Goal: Task Accomplishment & Management: Manage account settings

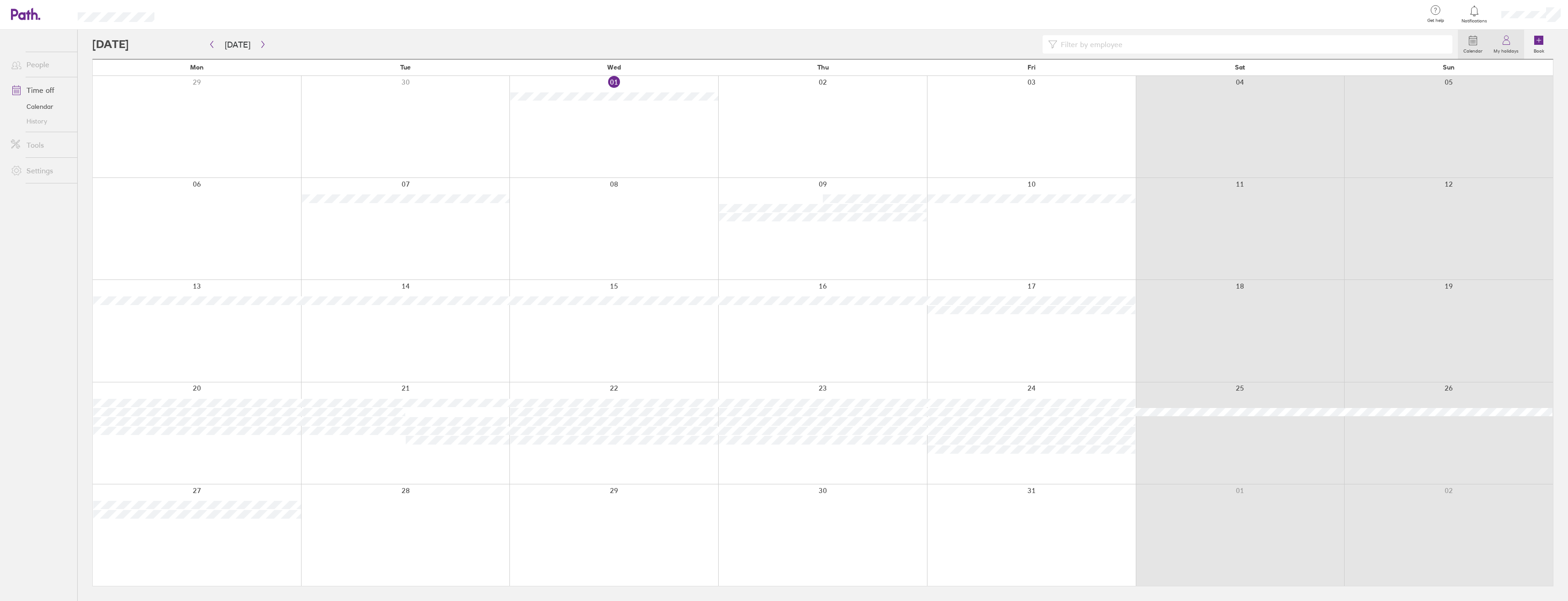
click at [1504, 40] on icon at bounding box center [1506, 40] width 11 height 11
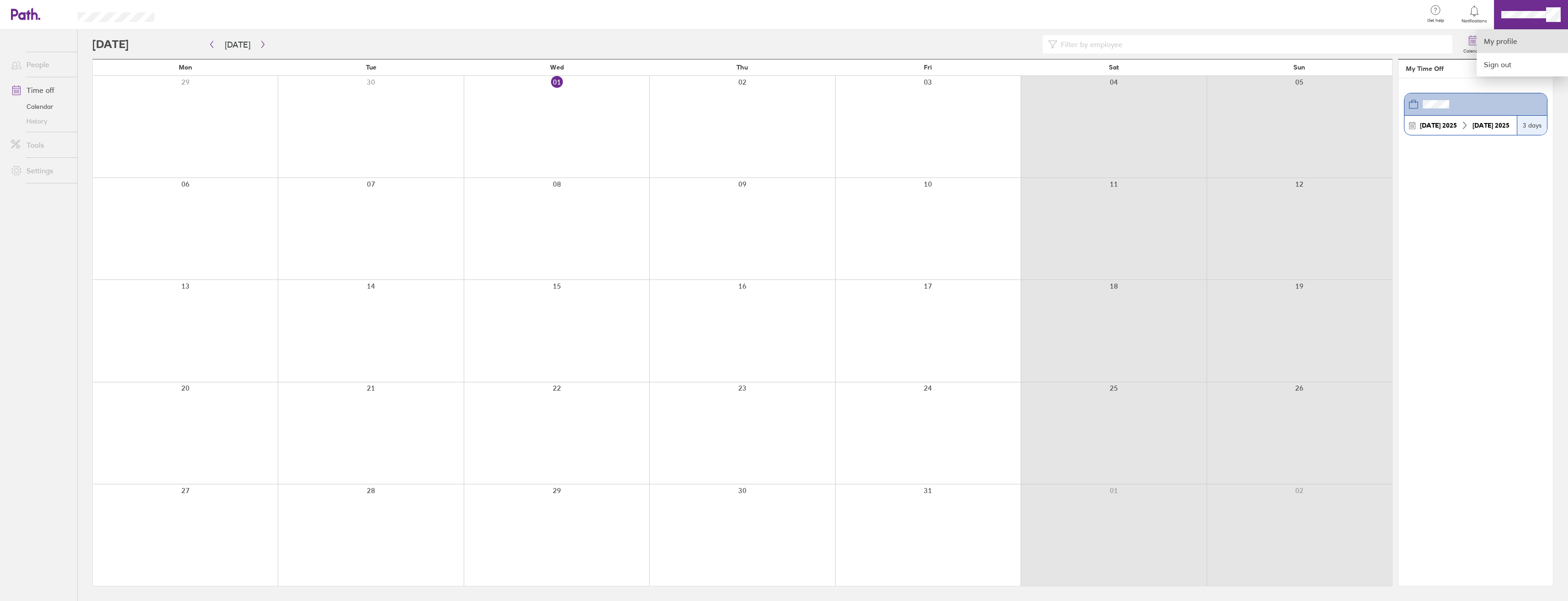
click at [1505, 46] on link "My profile" at bounding box center [1522, 41] width 92 height 23
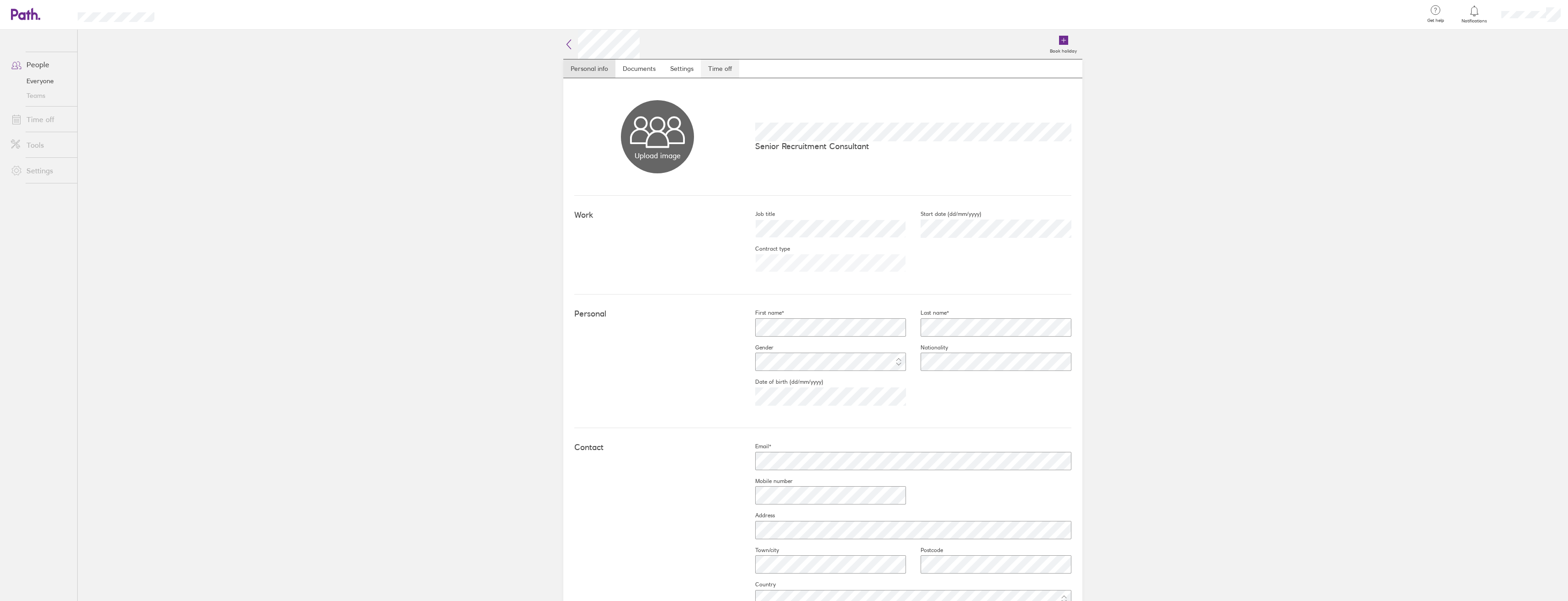
click at [717, 70] on link "Time off" at bounding box center [720, 69] width 38 height 19
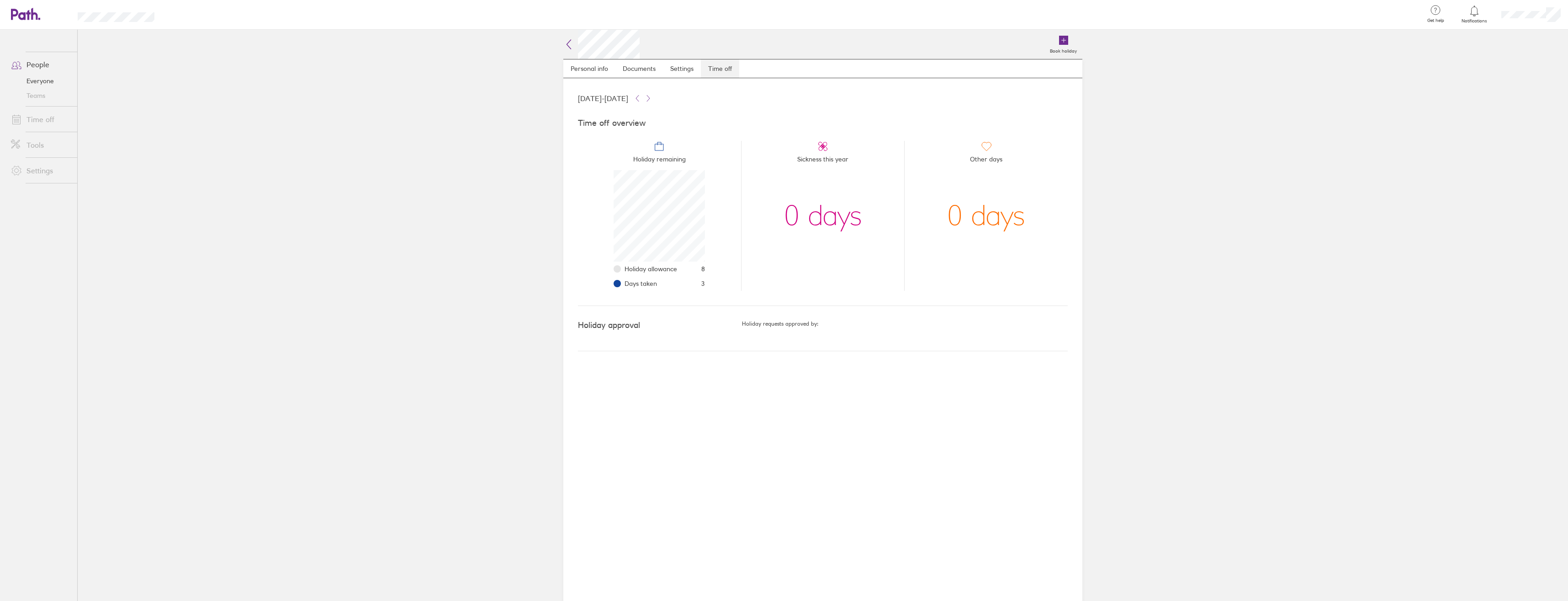
scroll to position [92, 92]
click at [569, 43] on icon at bounding box center [568, 44] width 11 height 11
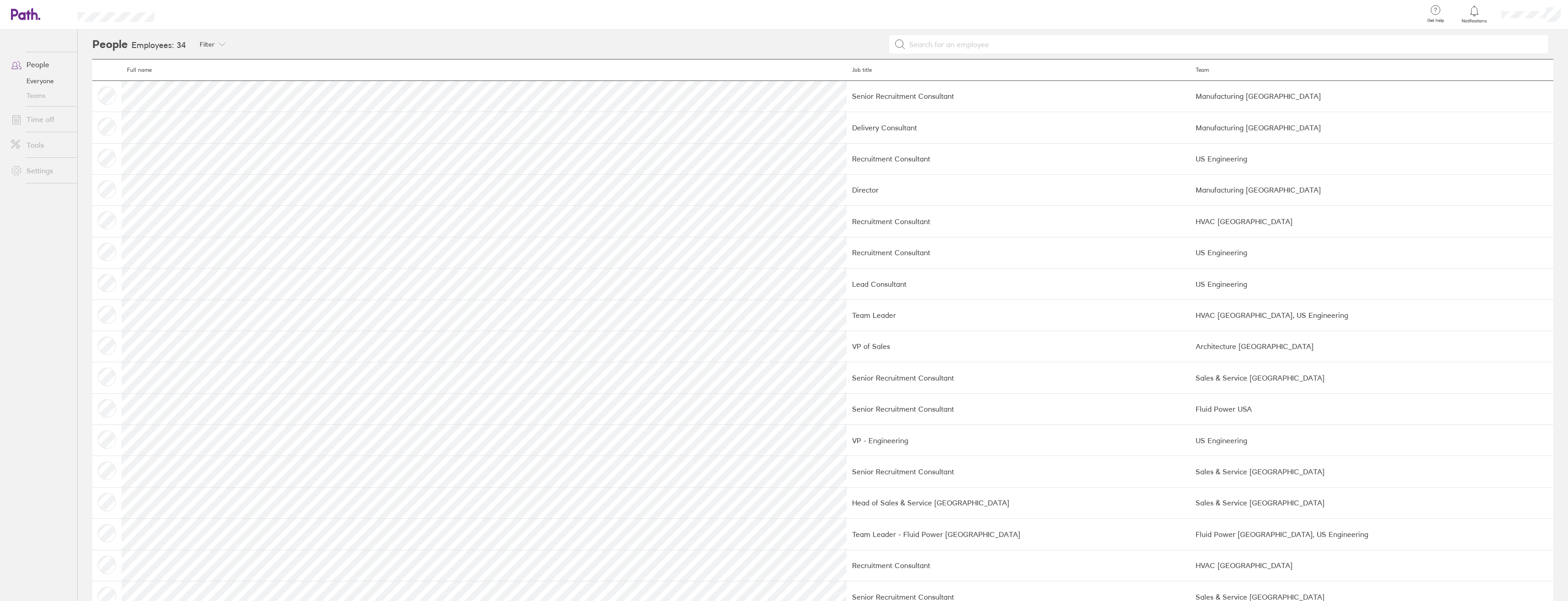
click at [32, 15] on icon at bounding box center [35, 14] width 7 height 12
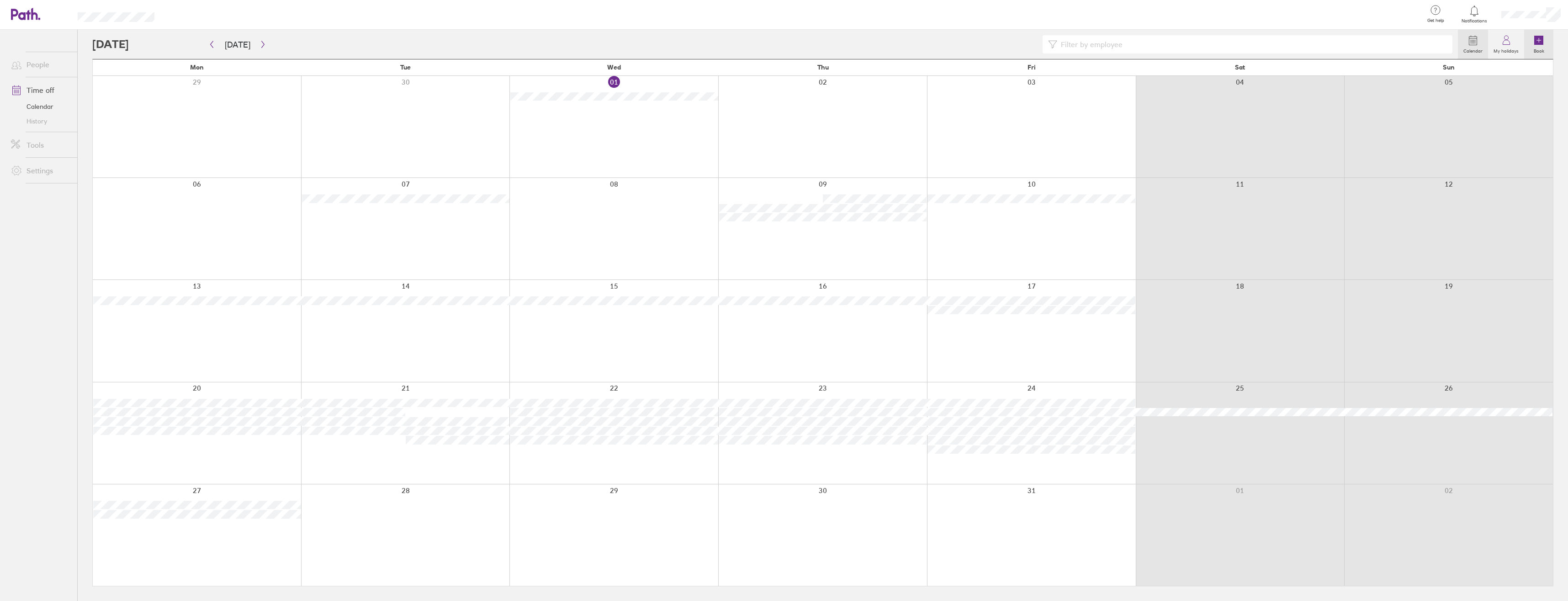
click at [1538, 42] on icon at bounding box center [1538, 40] width 9 height 9
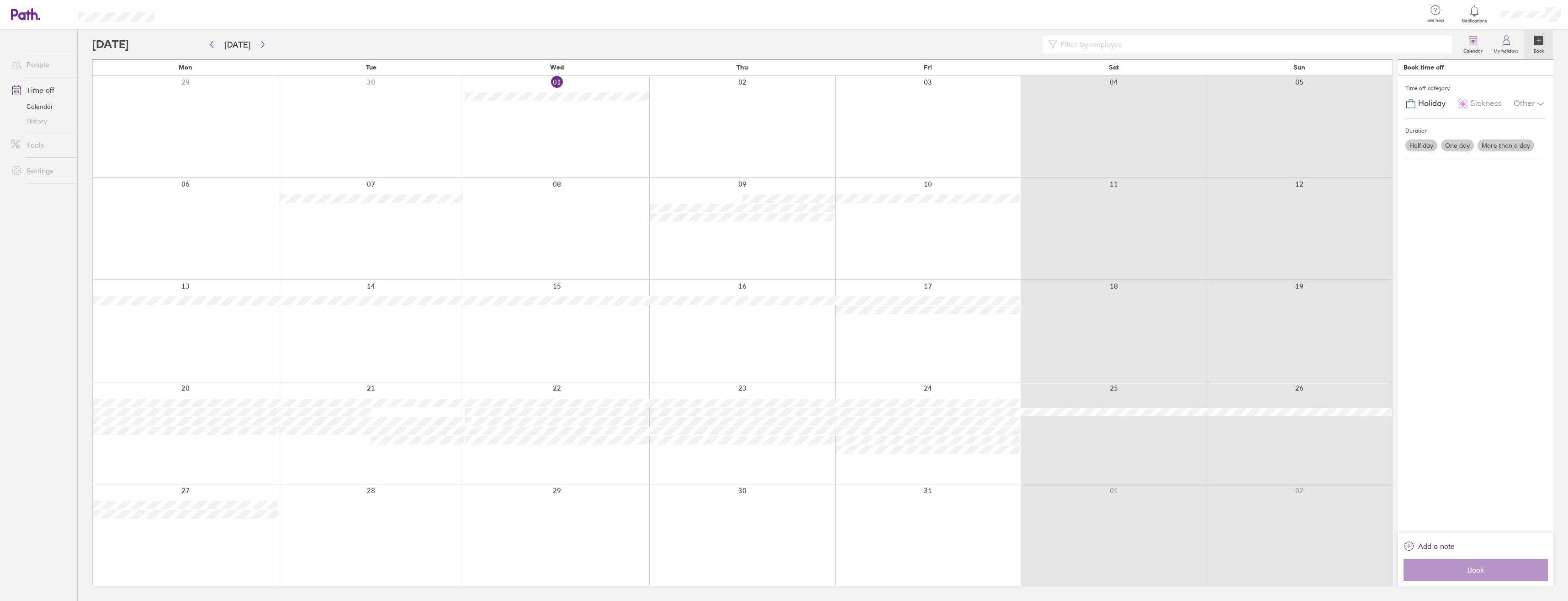
click at [1465, 145] on label "One day" at bounding box center [1457, 145] width 33 height 12
click at [0, 0] on input "One day" at bounding box center [0, 0] width 0 height 0
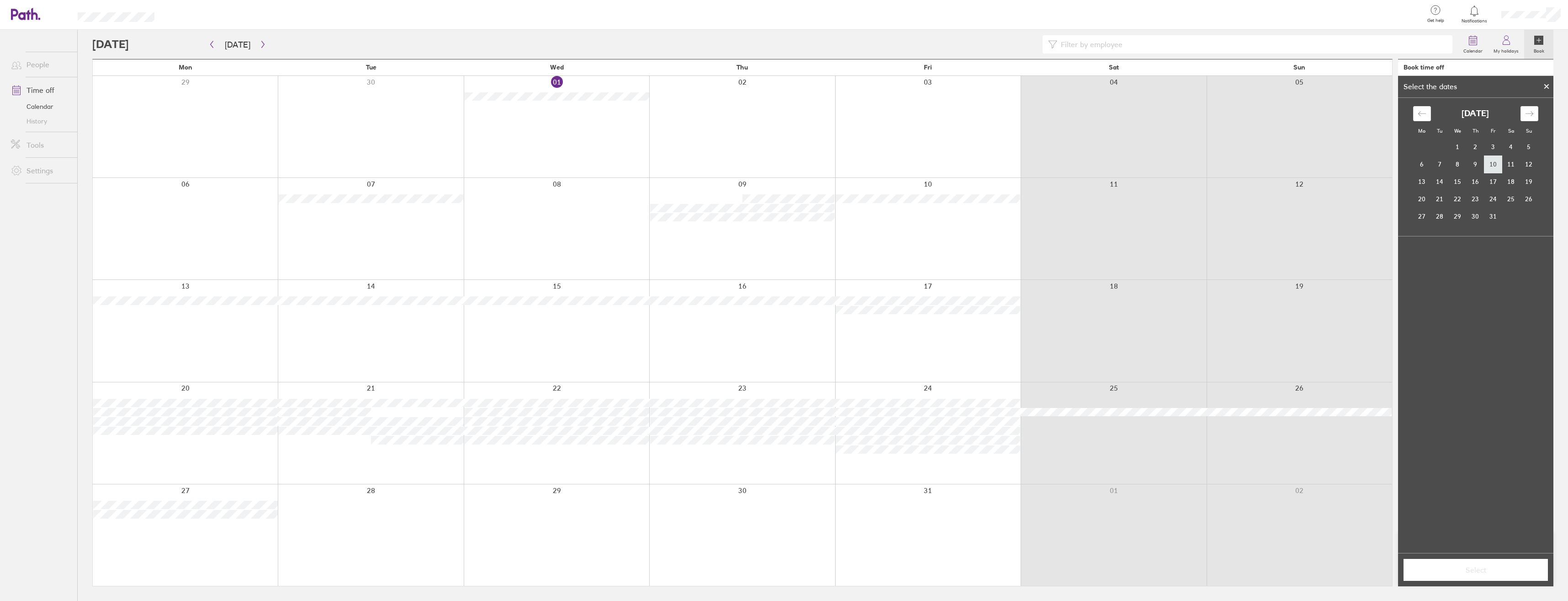
click at [1495, 165] on td "10" at bounding box center [1492, 164] width 18 height 17
click at [1483, 568] on span "Select" at bounding box center [1476, 570] width 132 height 8
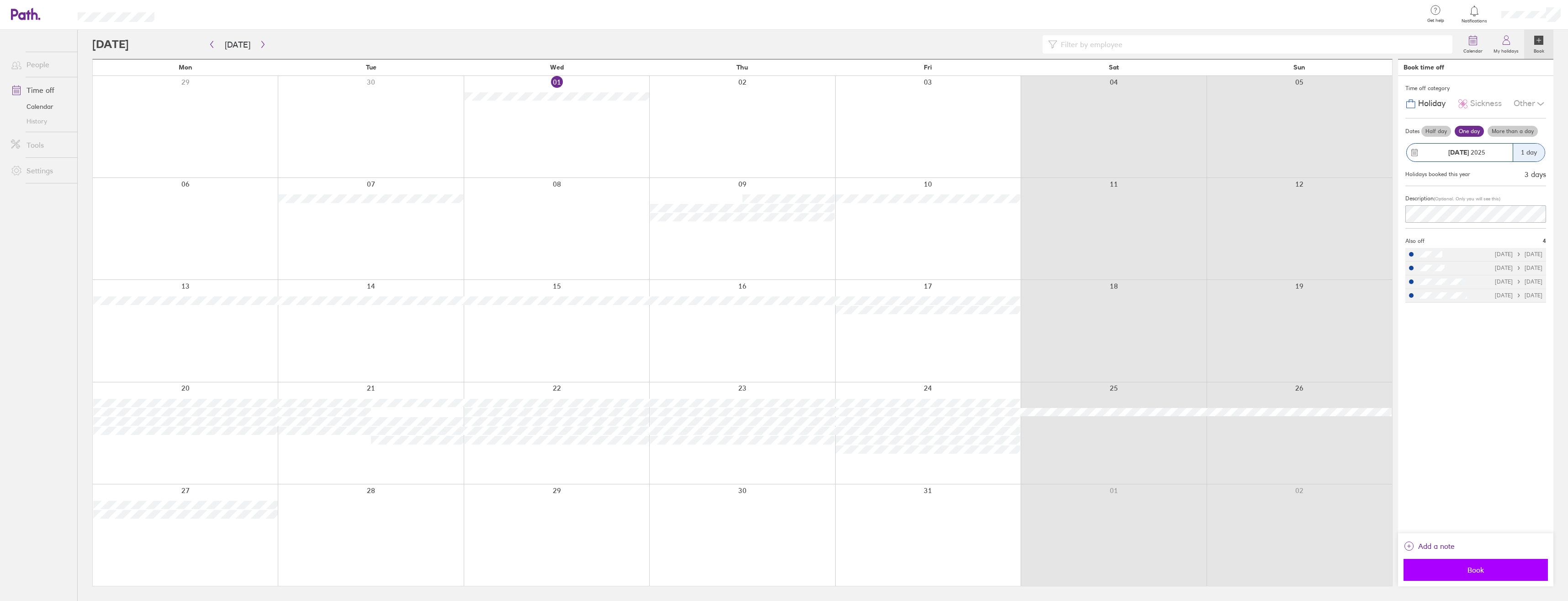
click at [1480, 570] on span "Book" at bounding box center [1476, 570] width 132 height 8
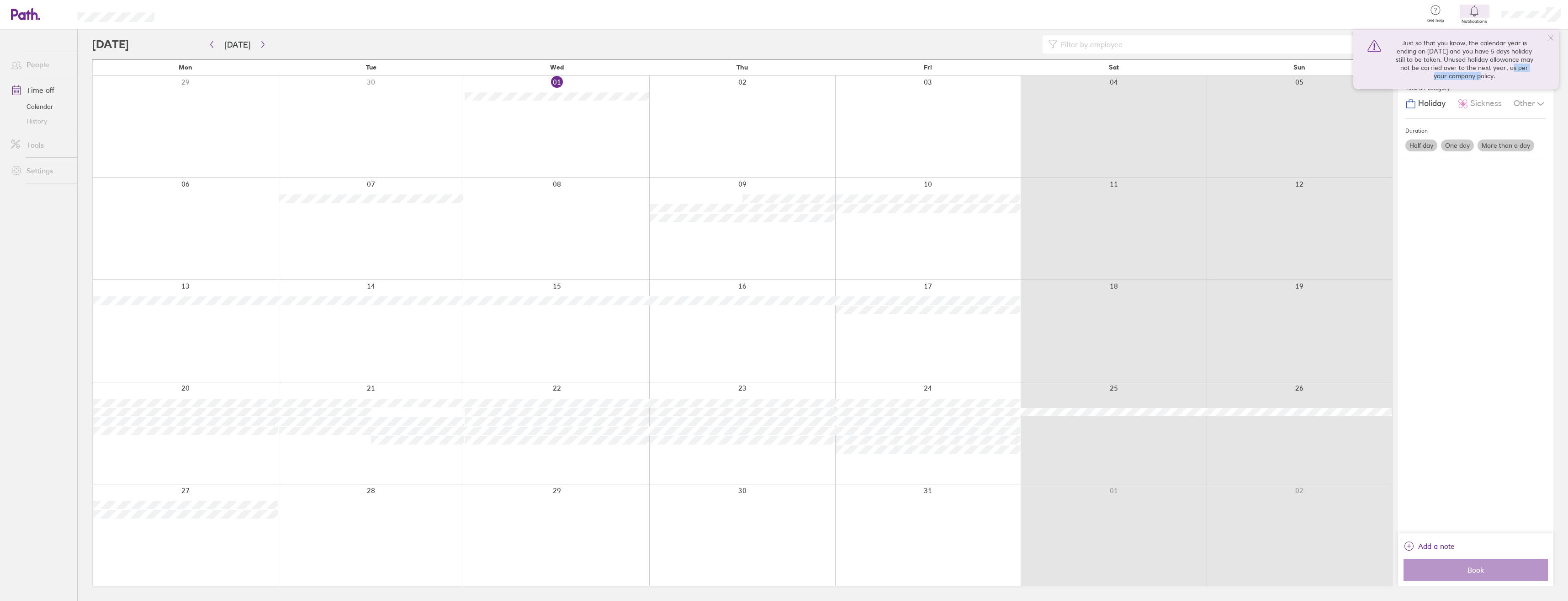
drag, startPoint x: 1422, startPoint y: 75, endPoint x: 1487, endPoint y: 74, distance: 65.0
click at [1487, 74] on div "Just so that you know, the calendar year is ending on [DATE] and you have 5 day…" at bounding box center [1464, 59] width 138 height 41
drag, startPoint x: 1487, startPoint y: 74, endPoint x: 1455, endPoint y: 67, distance: 32.8
click at [1459, 67] on div "Just so that you know, the calendar year is ending on [DATE] and you have 5 day…" at bounding box center [1464, 59] width 138 height 41
drag, startPoint x: 1440, startPoint y: 66, endPoint x: 1500, endPoint y: 65, distance: 60.0
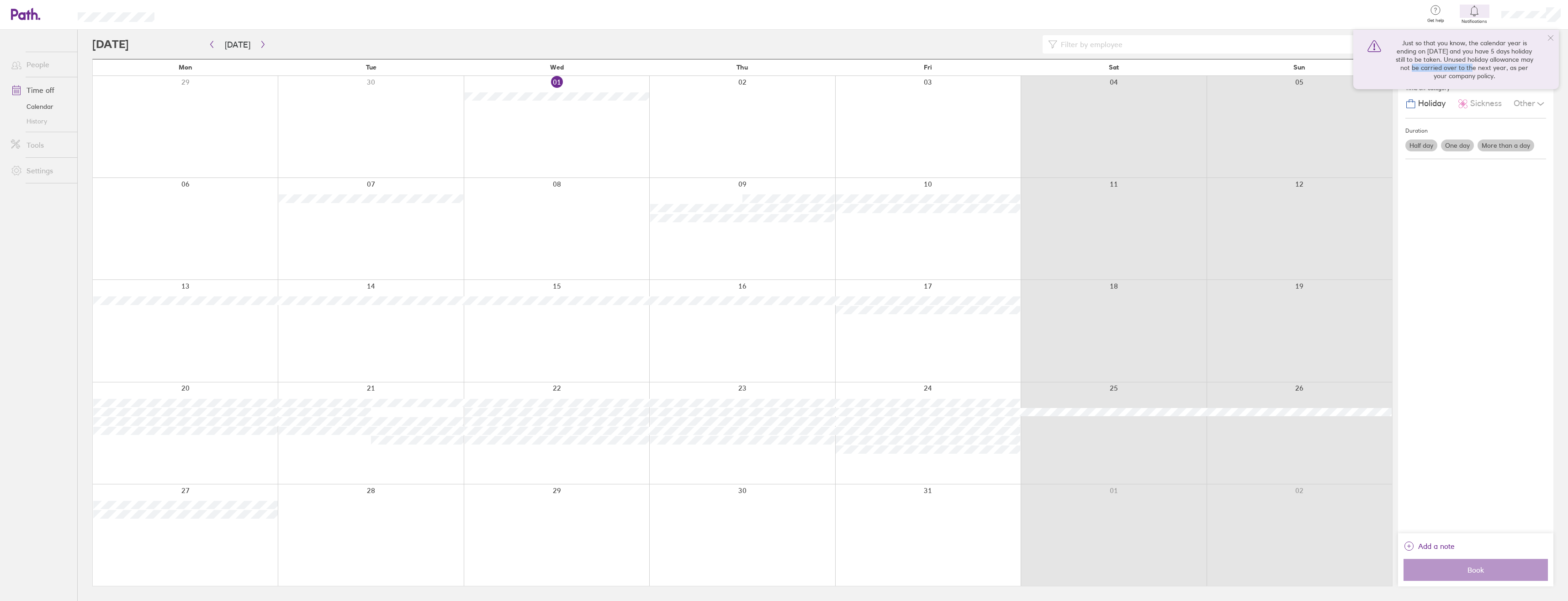
click at [1500, 65] on div "Just so that you know, the calendar year is ending on [DATE] and you have 5 day…" at bounding box center [1464, 59] width 138 height 41
click at [1502, 65] on div "Just so that you know, the calendar year is ending on [DATE] and you have 5 day…" at bounding box center [1464, 59] width 138 height 41
drag, startPoint x: 1443, startPoint y: 72, endPoint x: 1497, endPoint y: 72, distance: 54.0
click at [1497, 72] on div "Just so that you know, the calendar year is ending on [DATE] and you have 5 day…" at bounding box center [1464, 59] width 138 height 41
click at [1498, 72] on div "Just so that you know, the calendar year is ending on [DATE] and you have 5 day…" at bounding box center [1464, 59] width 138 height 41
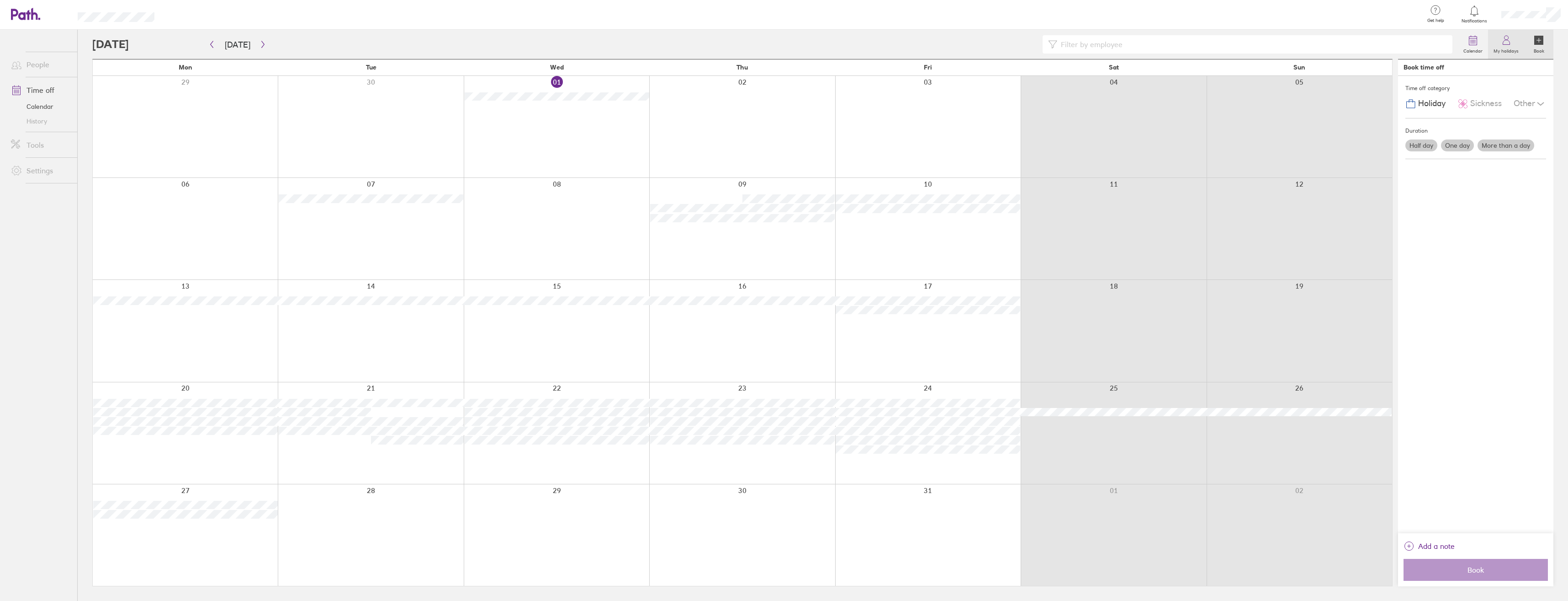
click at [1504, 46] on label "My holidays" at bounding box center [1506, 50] width 36 height 8
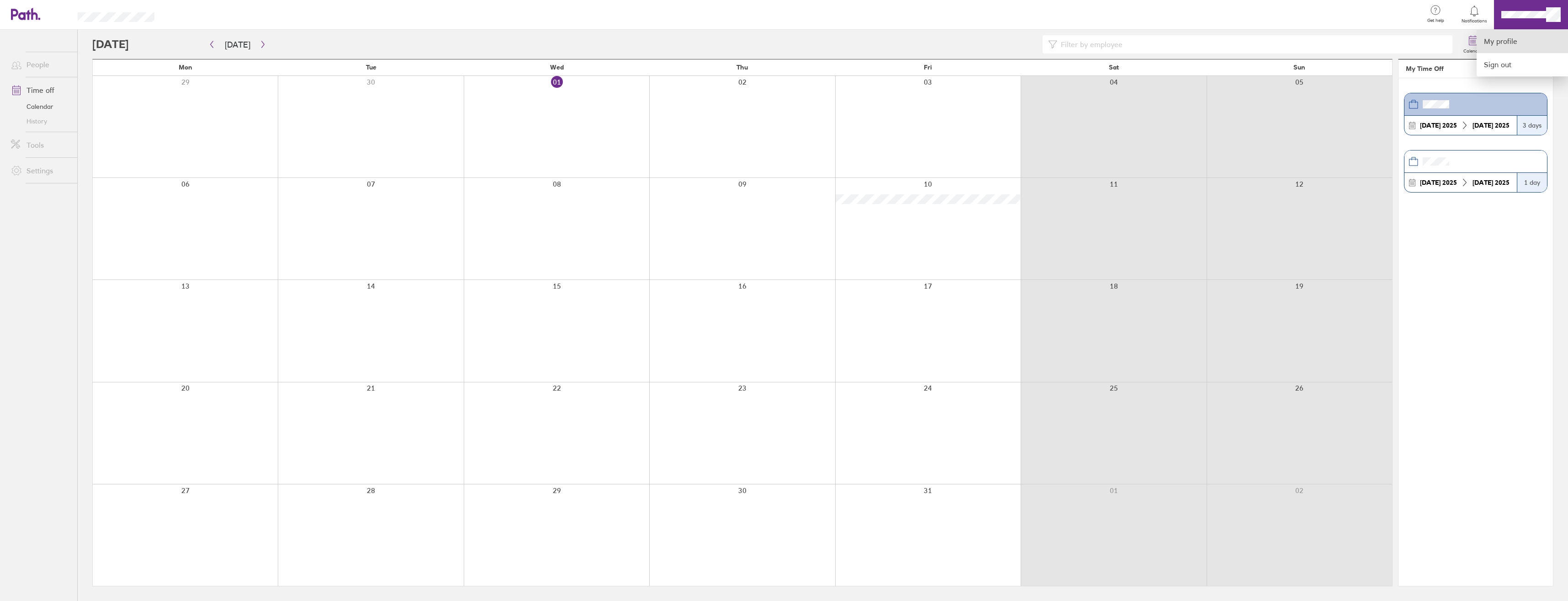
click at [1519, 38] on link "My profile" at bounding box center [1522, 41] width 92 height 23
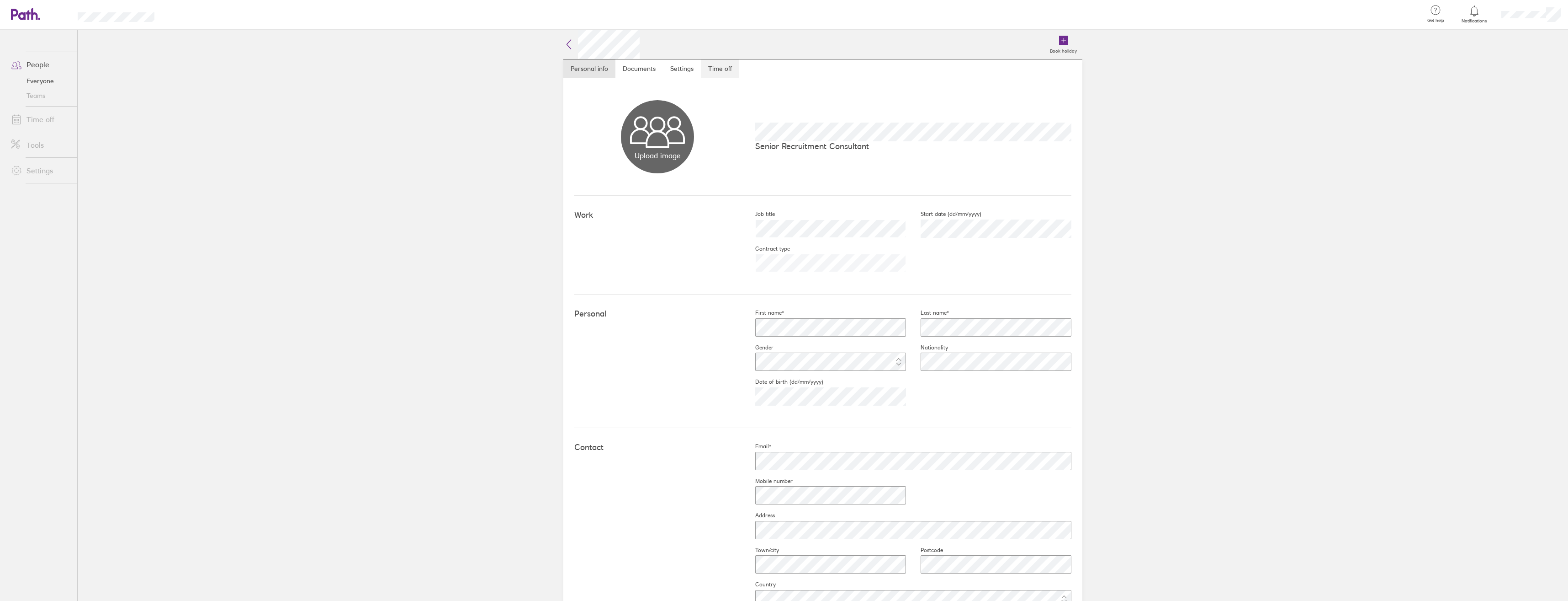
click at [714, 69] on link "Time off" at bounding box center [720, 69] width 38 height 19
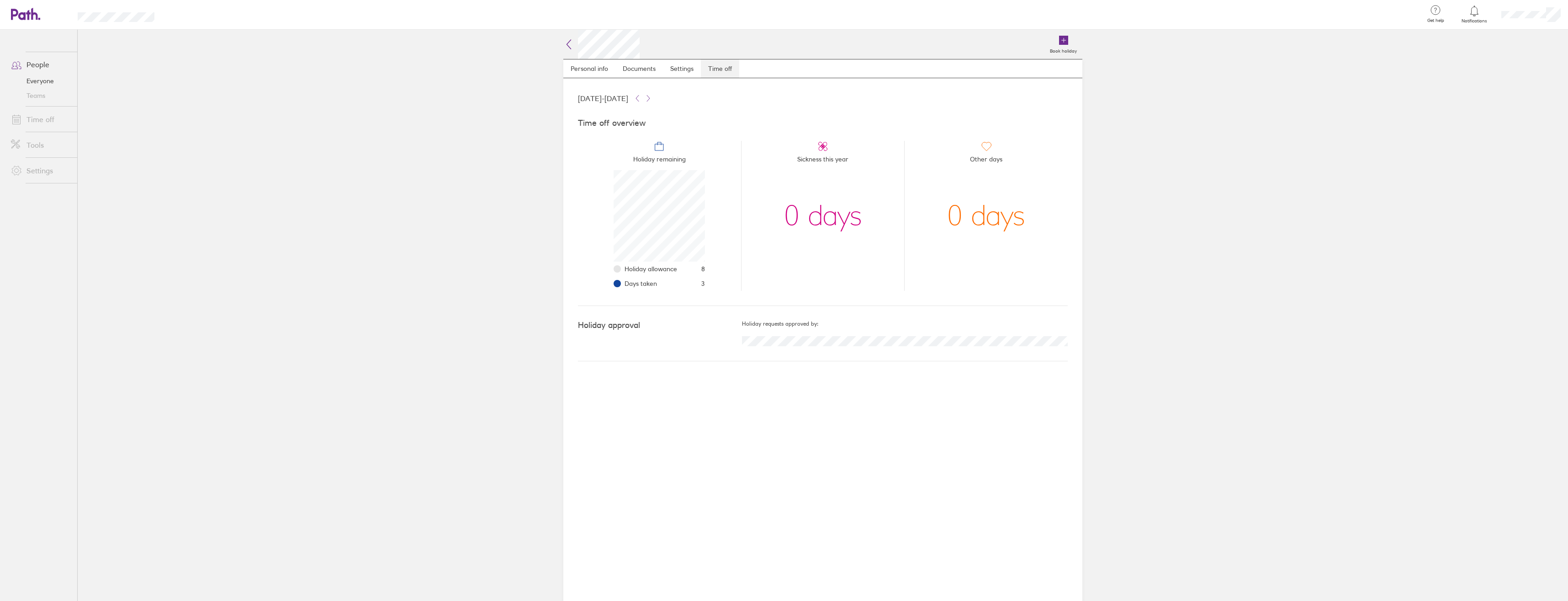
scroll to position [92, 92]
drag, startPoint x: 657, startPoint y: 270, endPoint x: 720, endPoint y: 270, distance: 63.0
click at [720, 270] on li "Holiday remaining Holiday allowance 8 Days taken 3" at bounding box center [659, 216] width 163 height 150
click at [721, 270] on li "Holiday remaining Holiday allowance 8 Days taken 3" at bounding box center [659, 216] width 163 height 150
drag, startPoint x: 643, startPoint y: 283, endPoint x: 688, endPoint y: 286, distance: 45.1
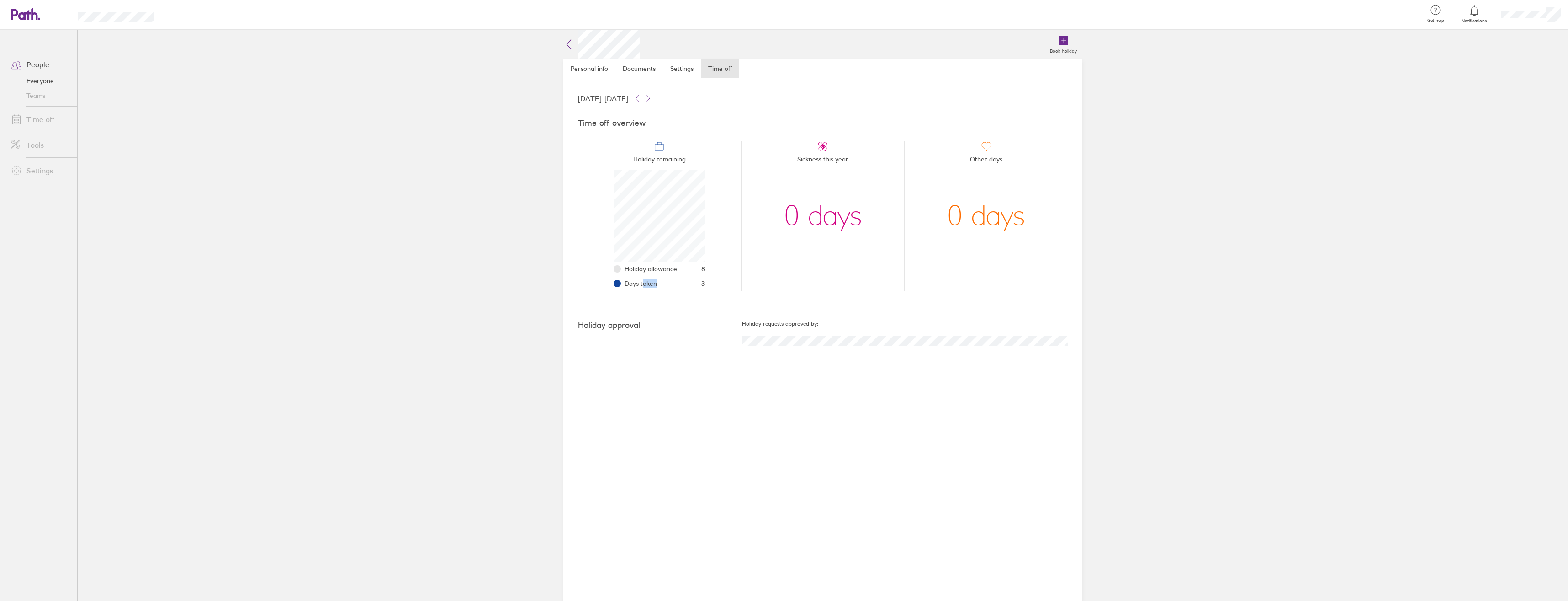
click at [688, 286] on li "Days taken 3" at bounding box center [664, 283] width 81 height 14
drag, startPoint x: 688, startPoint y: 286, endPoint x: 695, endPoint y: 286, distance: 7.0
click at [695, 286] on li "Days taken 3" at bounding box center [664, 283] width 81 height 14
click at [703, 265] on span "8" at bounding box center [703, 268] width 3 height 8
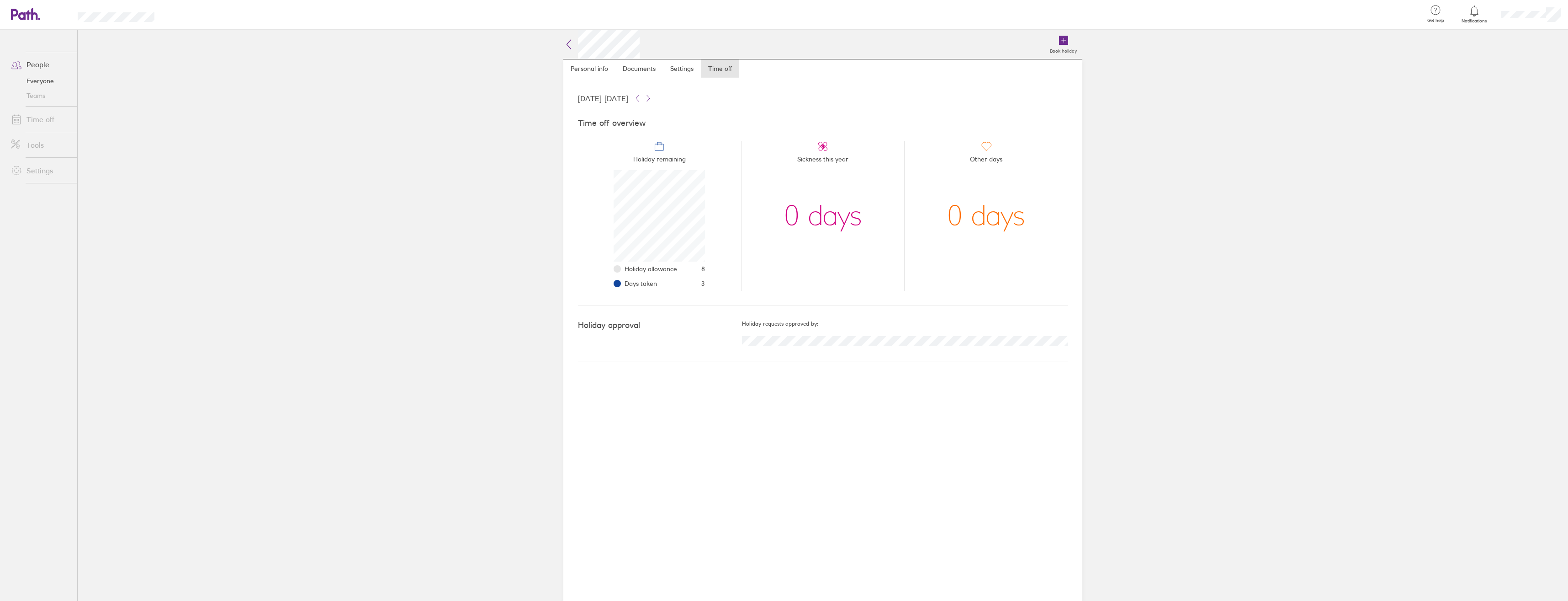
drag, startPoint x: 703, startPoint y: 265, endPoint x: 730, endPoint y: 282, distance: 31.9
click at [730, 282] on li "Holiday remaining Holiday allowance 8 Days taken 3" at bounding box center [659, 216] width 163 height 150
click at [1475, 12] on icon at bounding box center [1474, 10] width 11 height 11
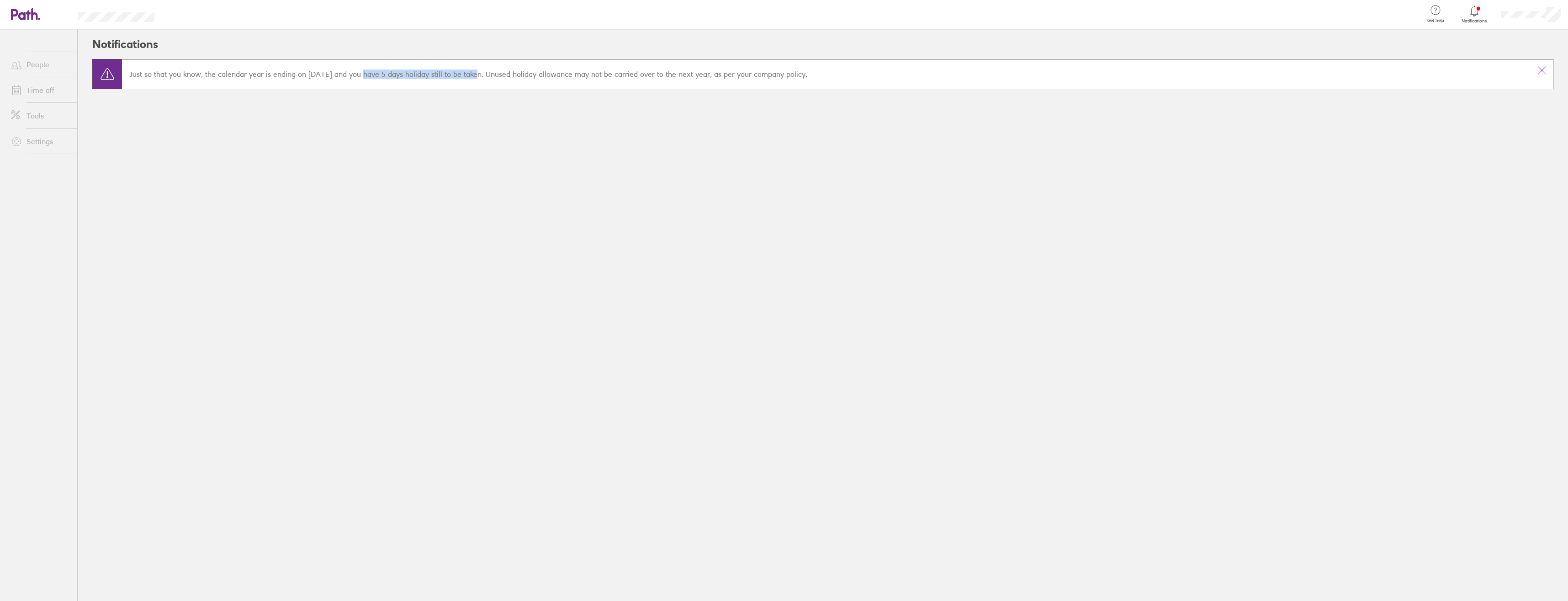
drag, startPoint x: 367, startPoint y: 74, endPoint x: 516, endPoint y: 73, distance: 149.0
click at [516, 73] on p "Just so that you know, the calendar year is ending on [DATE] and you have 5 day…" at bounding box center [826, 74] width 1394 height 9
click at [518, 73] on p "Just so that you know, the calendar year is ending on [DATE] and you have 5 day…" at bounding box center [826, 74] width 1394 height 9
drag, startPoint x: 557, startPoint y: 60, endPoint x: 759, endPoint y: 60, distance: 202.0
click at [759, 60] on div "Just so that you know, the calendar year is ending on [DATE] and you have 5 day…" at bounding box center [822, 74] width 1460 height 29
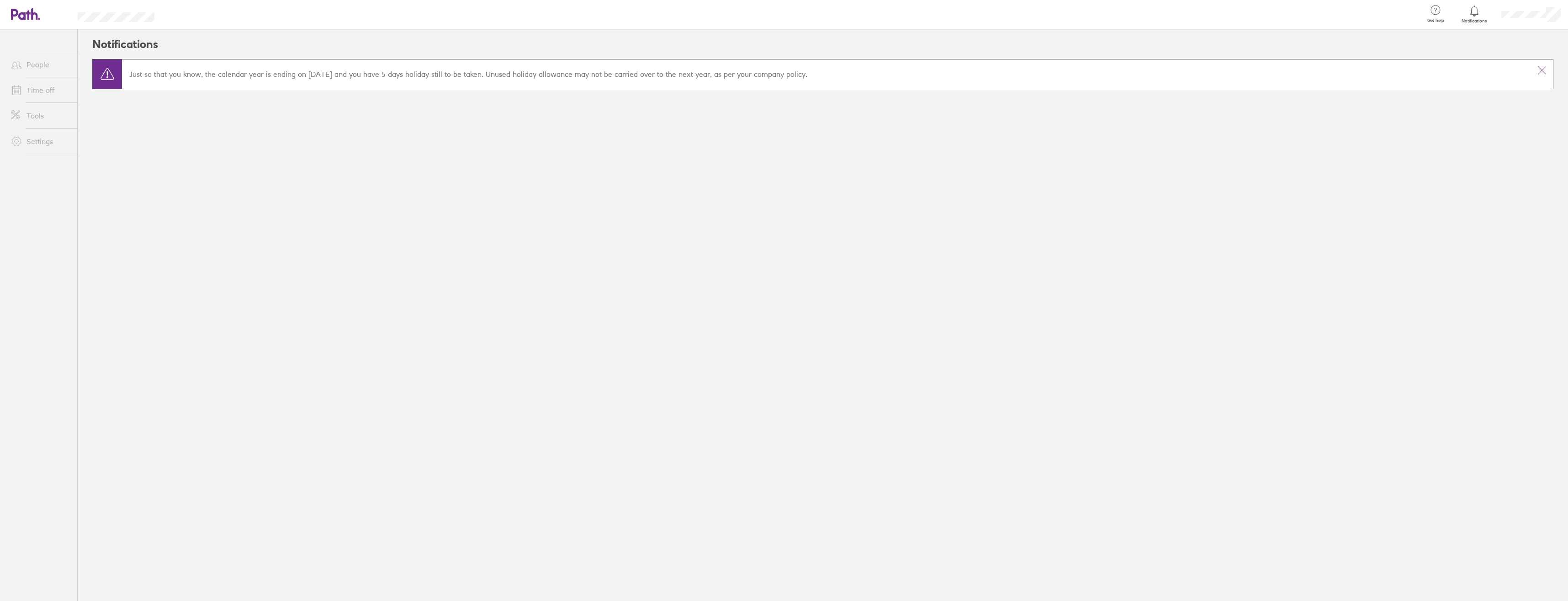
drag, startPoint x: 759, startPoint y: 60, endPoint x: 788, endPoint y: 61, distance: 29.0
click at [788, 61] on div "Just so that you know, the calendar year is ending on [DATE] and you have 5 day…" at bounding box center [822, 74] width 1460 height 29
drag, startPoint x: 639, startPoint y: 70, endPoint x: 828, endPoint y: 76, distance: 189.1
click at [828, 76] on p "Just so that you know, the calendar year is ending on [DATE] and you have 5 day…" at bounding box center [826, 74] width 1394 height 9
click at [909, 176] on div "Notifications Just so that you know, the calendar year is ending on [DATE] and …" at bounding box center [823, 315] width 1490 height 571
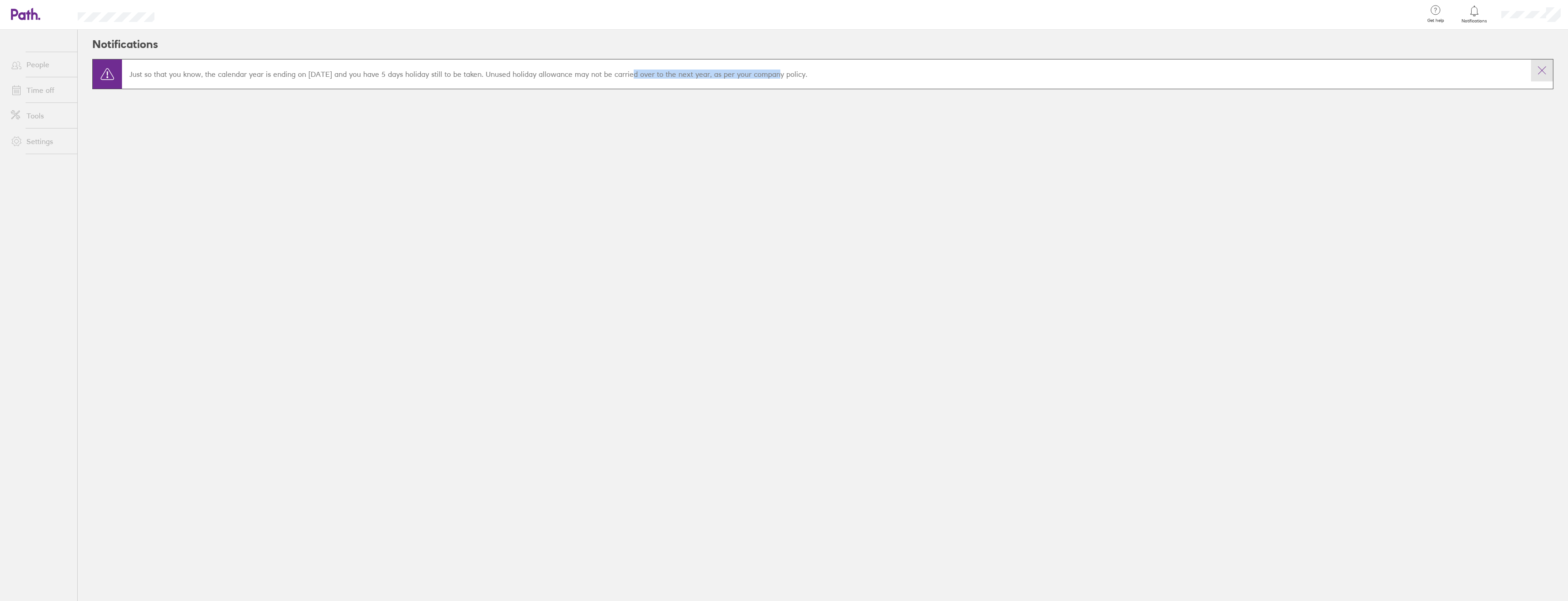
click at [1546, 70] on icon at bounding box center [1542, 70] width 11 height 11
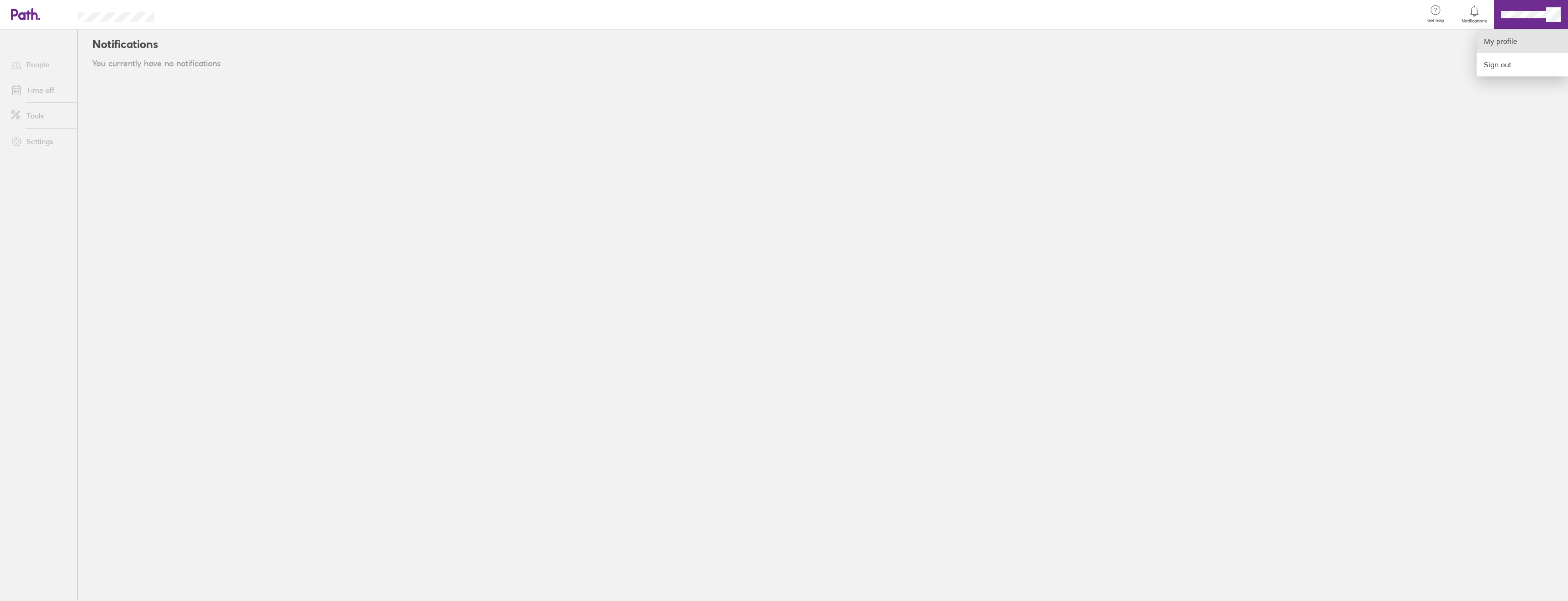
click at [1509, 46] on link "My profile" at bounding box center [1522, 41] width 92 height 23
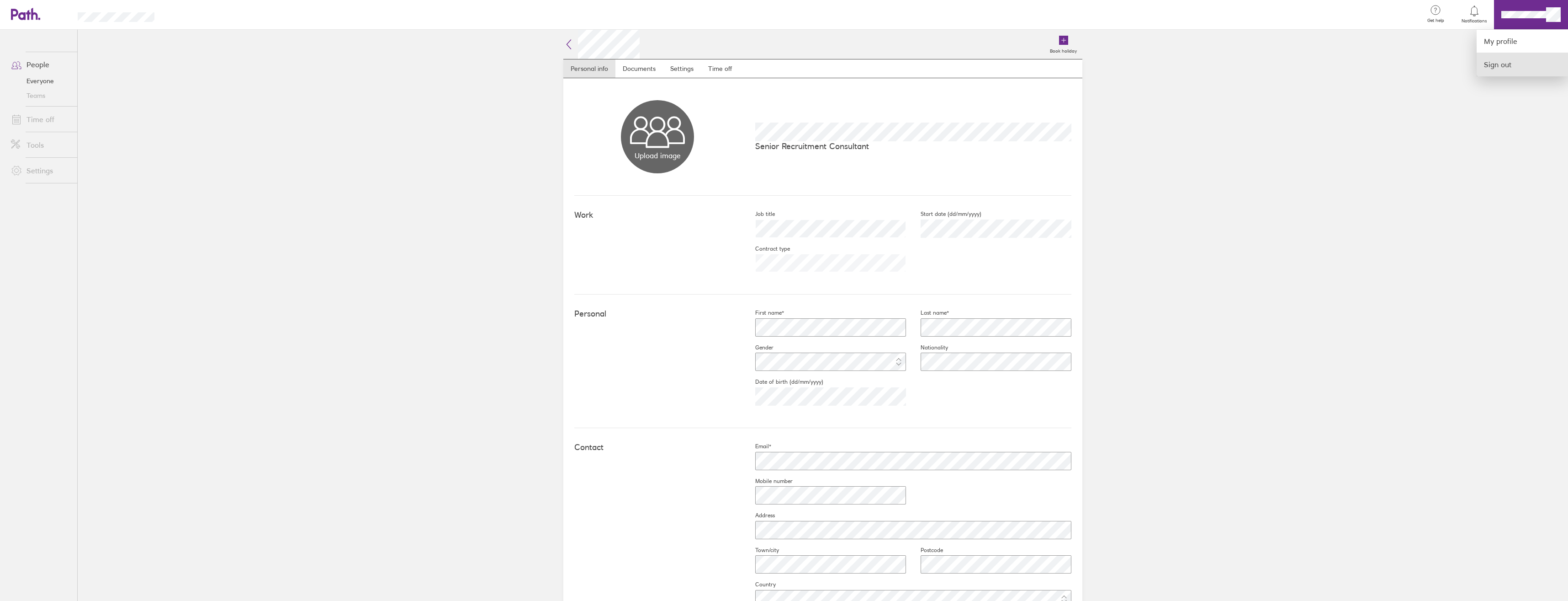
click at [1500, 68] on link "Sign out" at bounding box center [1522, 64] width 92 height 23
